Goal: Navigation & Orientation: Find specific page/section

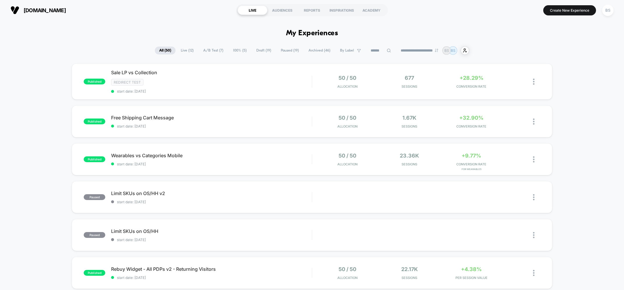
scroll to position [15, 0]
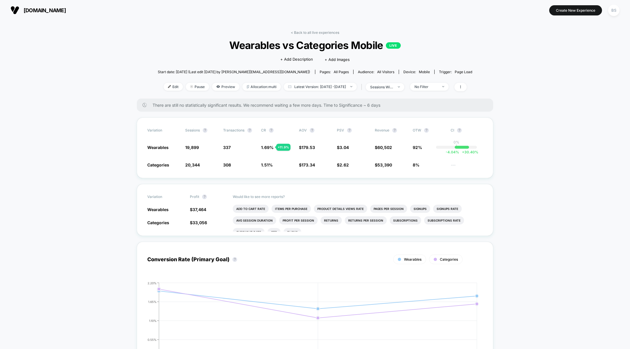
scroll to position [263, 0]
